Goal: Task Accomplishment & Management: Manage account settings

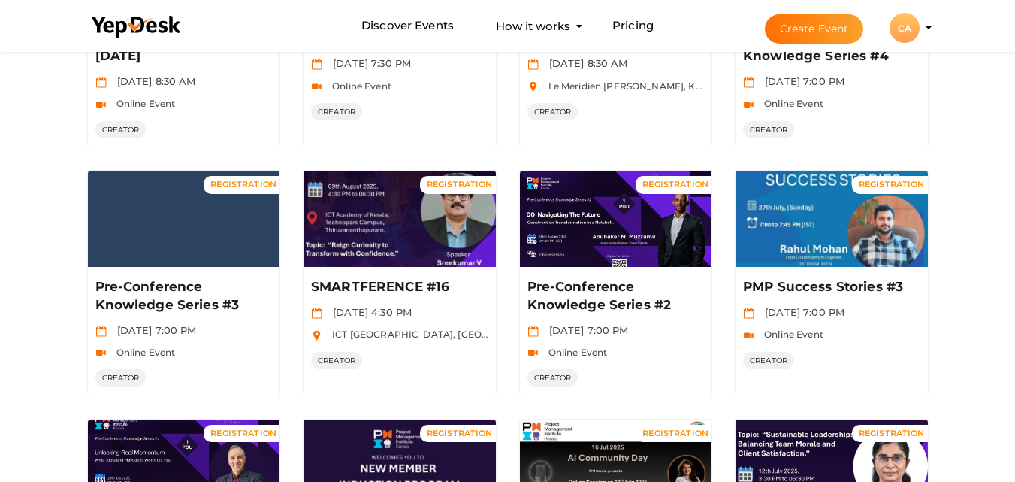
scroll to position [270, 0]
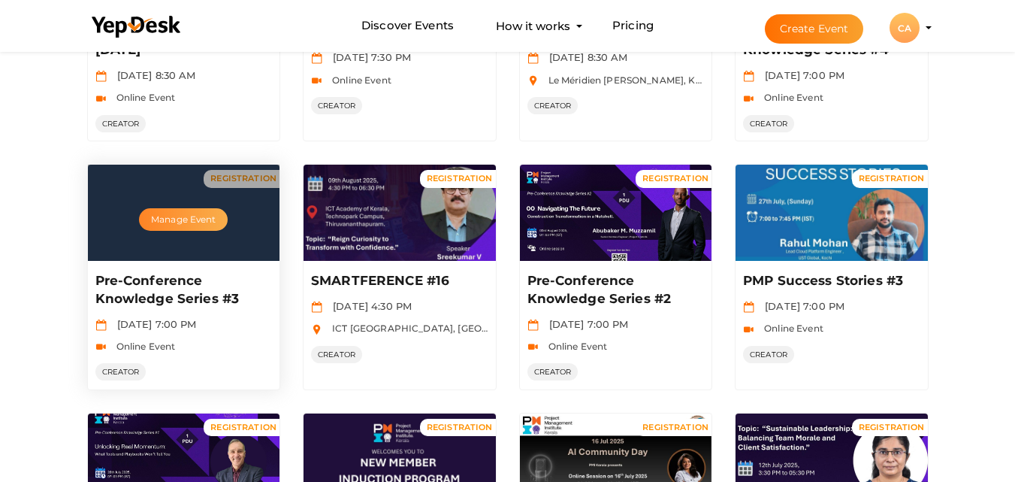
click at [207, 230] on button "Manage Event" at bounding box center [183, 219] width 89 height 23
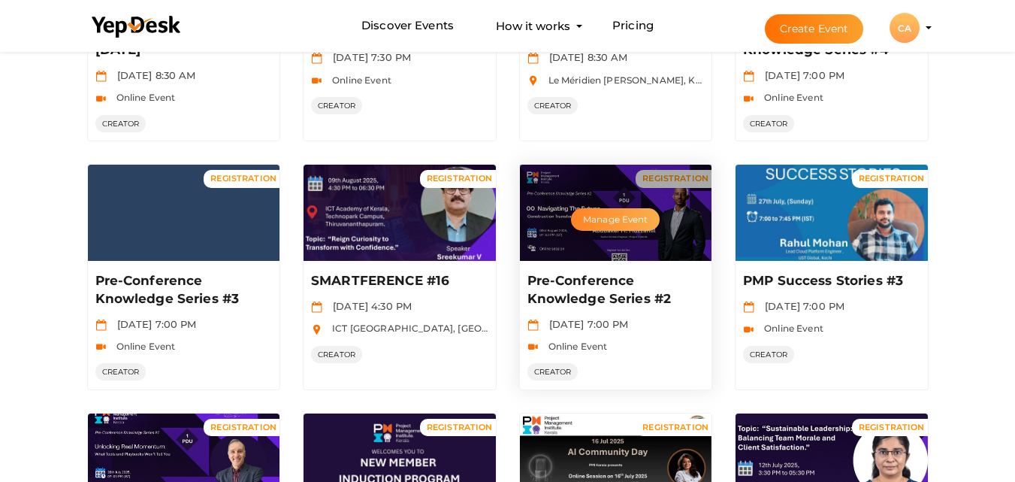
click at [593, 221] on button "Manage Event" at bounding box center [615, 219] width 89 height 23
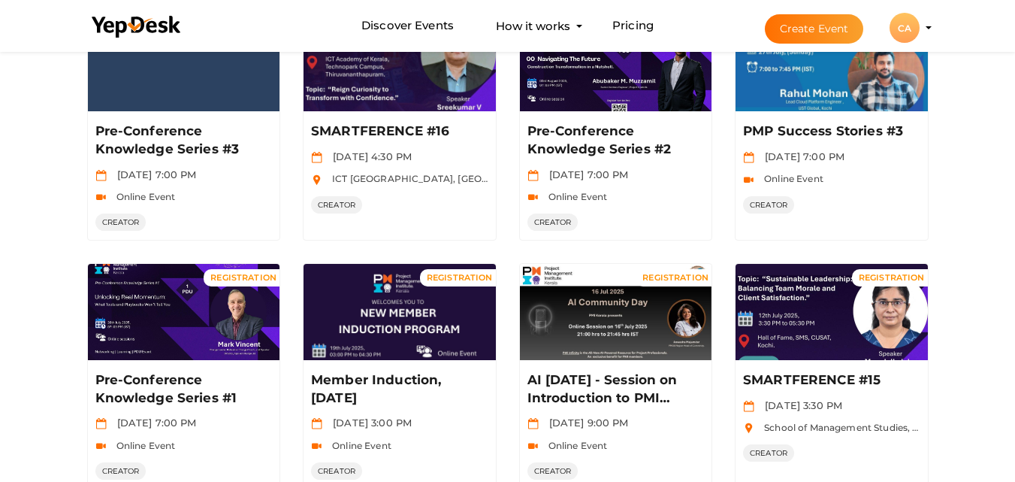
scroll to position [451, 0]
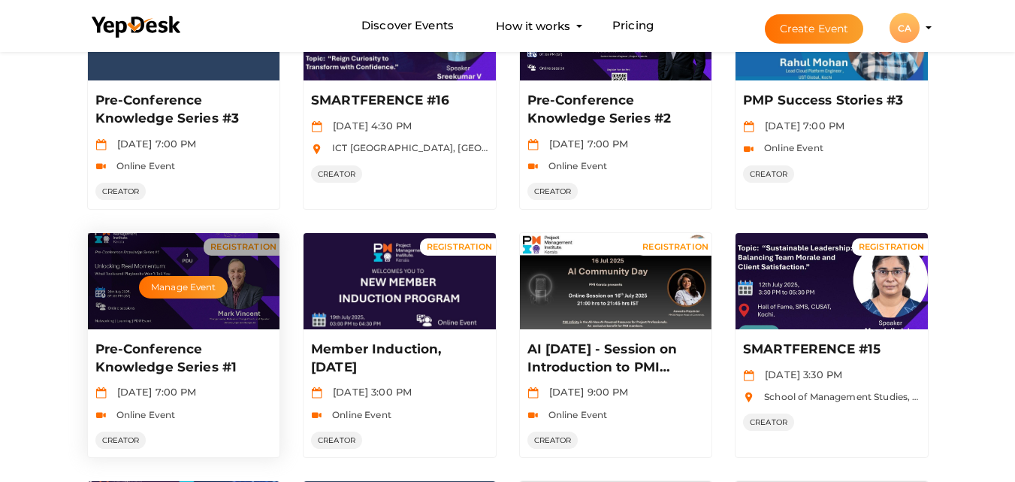
click at [195, 273] on div "Manage Event" at bounding box center [184, 281] width 192 height 96
click at [165, 296] on button "Manage Event" at bounding box center [183, 287] width 89 height 23
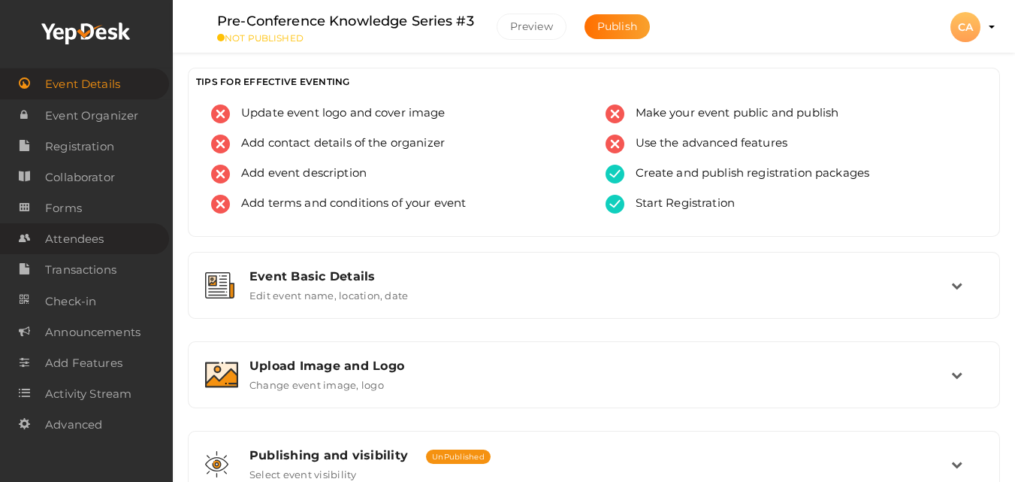
click at [115, 236] on link "Attendees" at bounding box center [84, 238] width 169 height 31
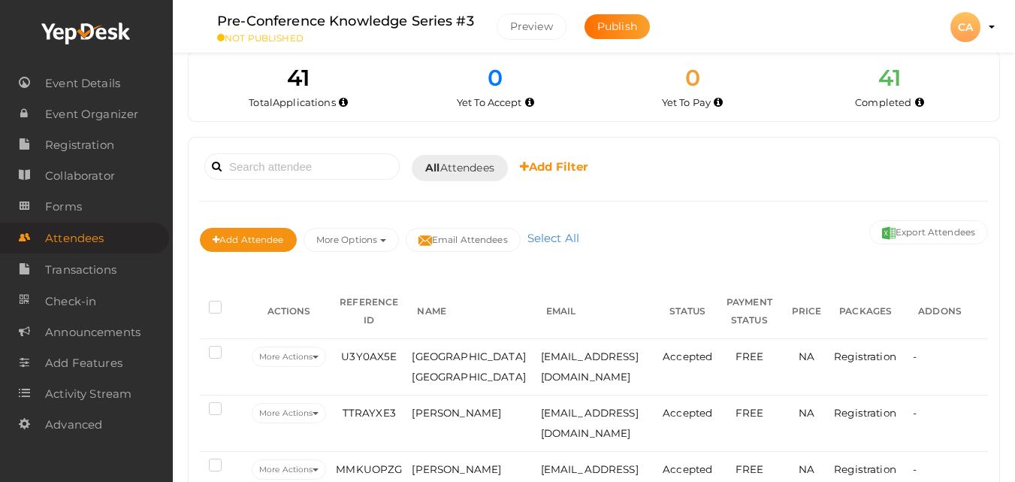
scroll to position [30, 0]
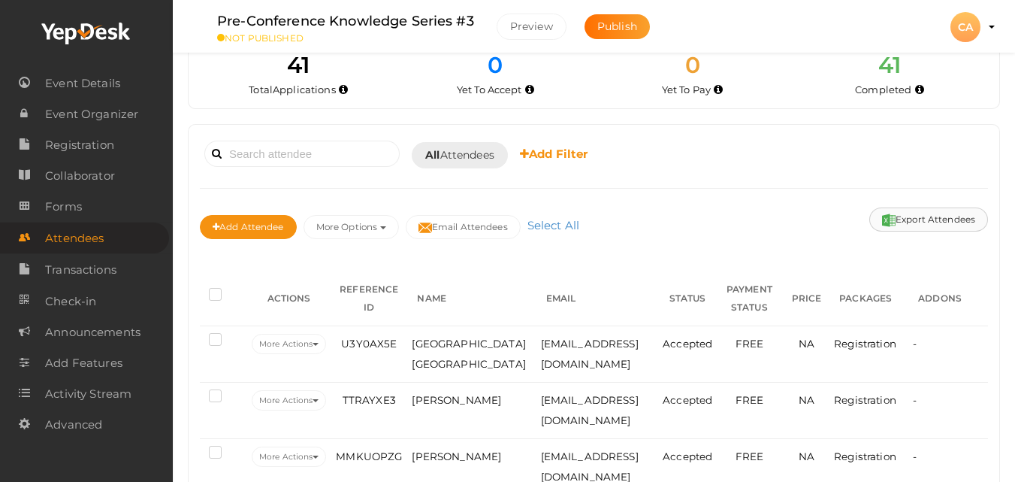
click at [925, 219] on button "Export Attendees" at bounding box center [928, 219] width 119 height 24
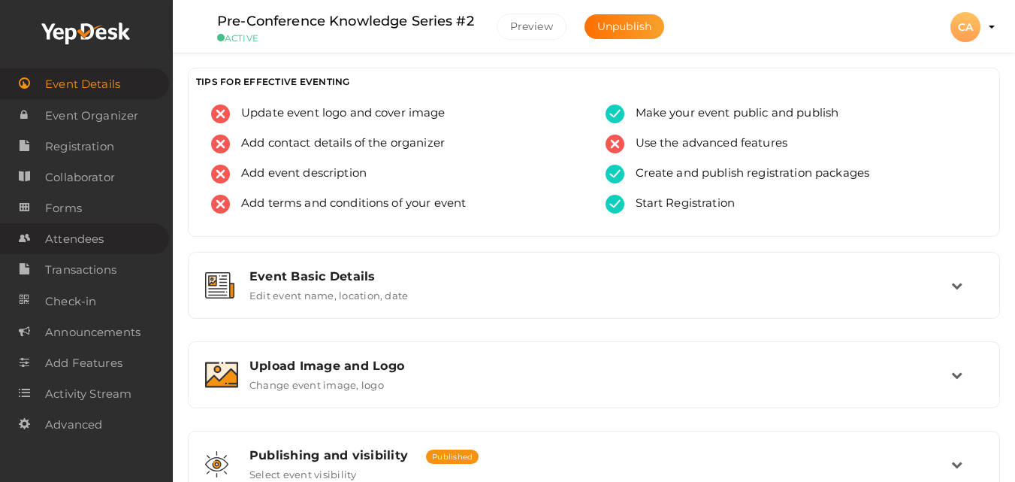
click at [88, 231] on span "Attendees" at bounding box center [74, 239] width 59 height 30
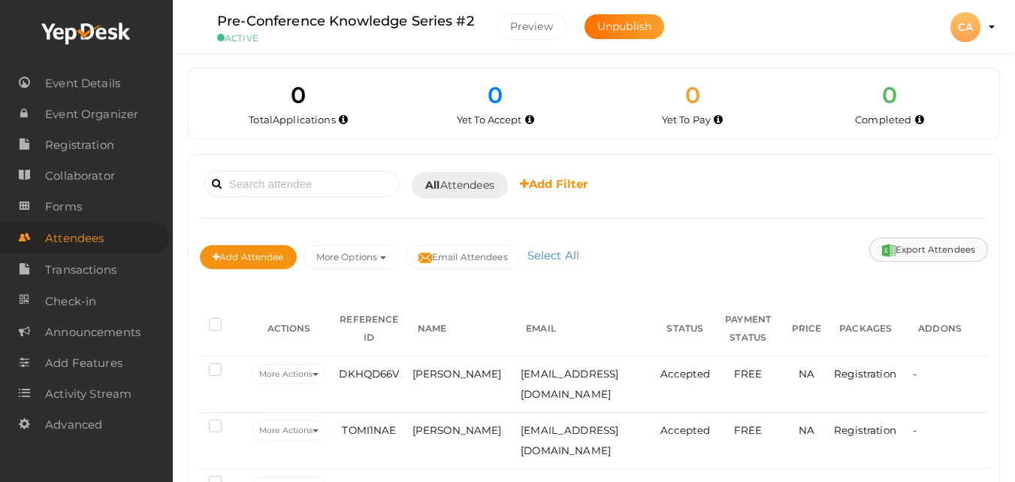
click at [907, 260] on button "Export Attendees" at bounding box center [928, 249] width 119 height 24
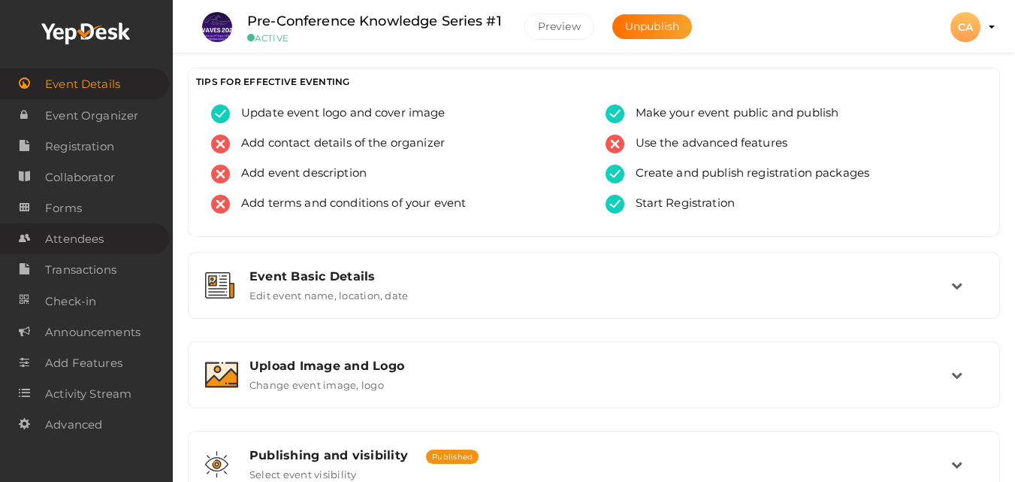
click at [113, 244] on link "Attendees" at bounding box center [84, 238] width 169 height 31
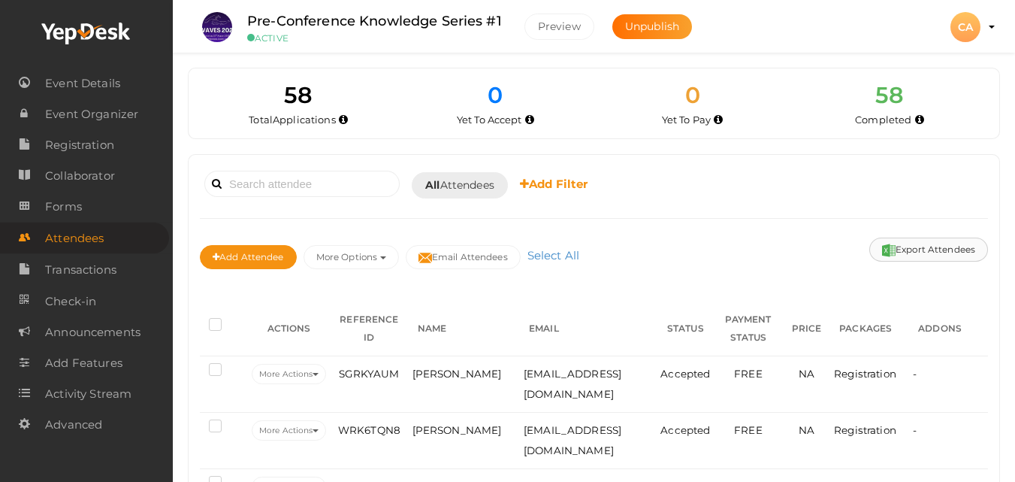
click at [965, 240] on button "Export Attendees" at bounding box center [928, 249] width 119 height 24
